Goal: Transaction & Acquisition: Subscribe to service/newsletter

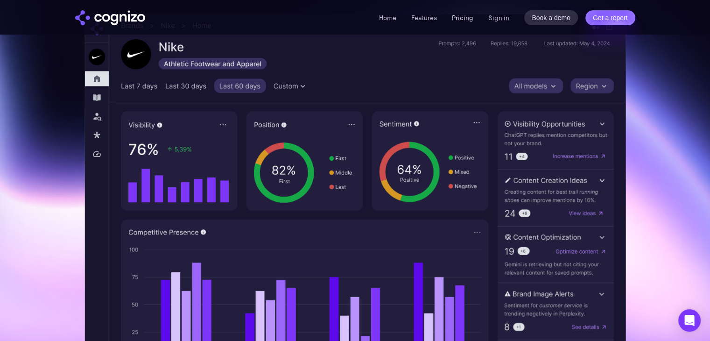
click at [462, 18] on link "Pricing" at bounding box center [462, 18] width 21 height 8
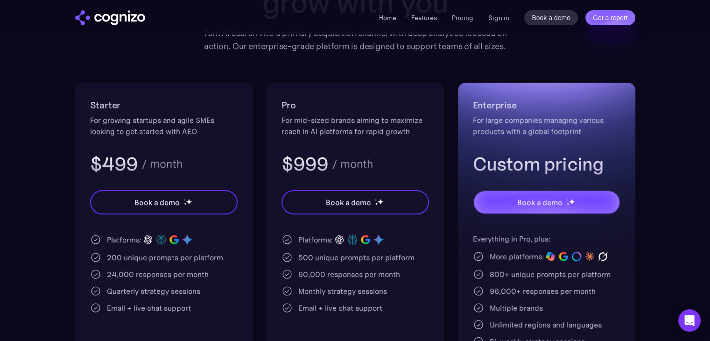
scroll to position [140, 0]
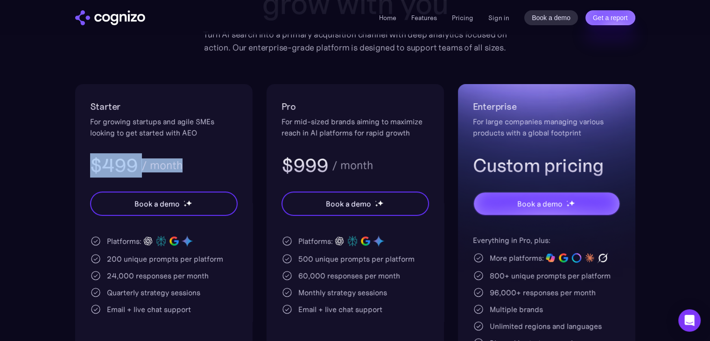
drag, startPoint x: 82, startPoint y: 155, endPoint x: 211, endPoint y: 154, distance: 128.4
click at [211, 154] on div "Starter For growing startups and agile SMEs looking to get started with AEO $49…" at bounding box center [163, 255] width 177 height 343
click at [176, 163] on div "/ month" at bounding box center [161, 165] width 41 height 11
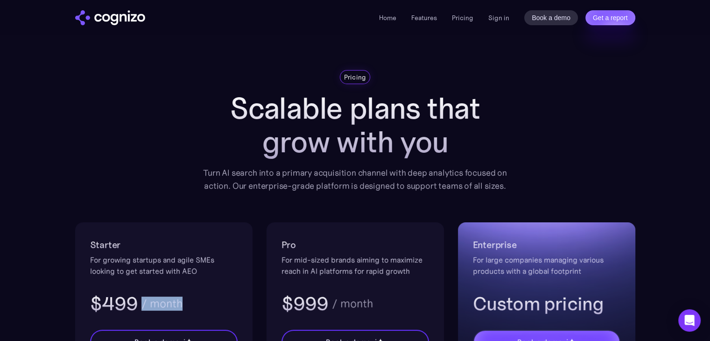
scroll to position [0, 0]
